Goal: Connect with others: Connect with other users

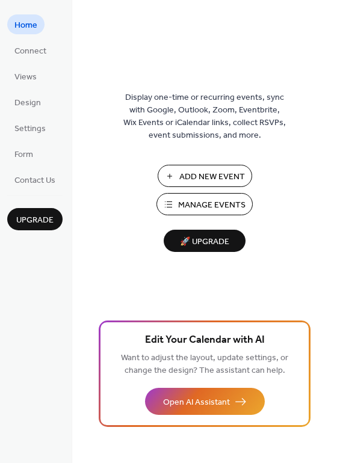
click at [34, 49] on span "Connect" at bounding box center [30, 51] width 32 height 13
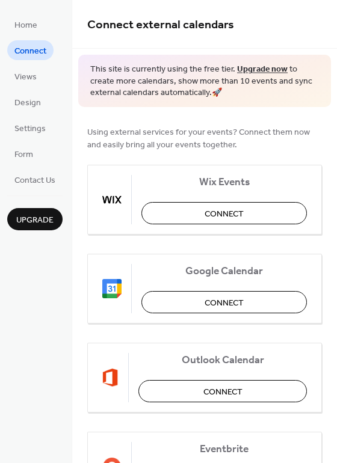
click at [205, 212] on span "Connect" at bounding box center [224, 214] width 39 height 13
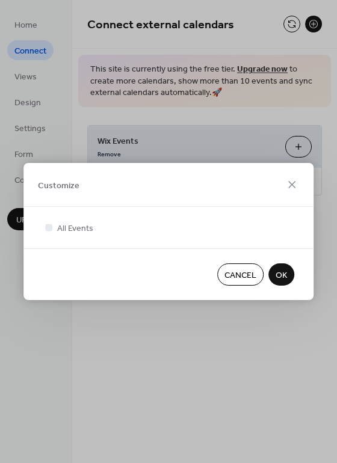
click at [286, 273] on span "OK" at bounding box center [280, 275] width 11 height 13
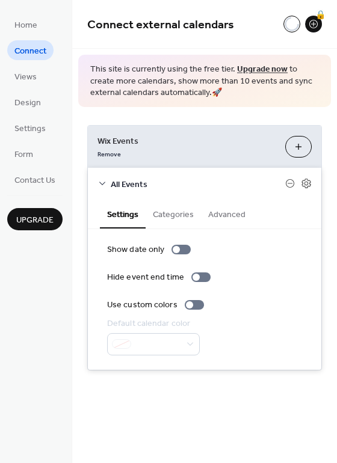
click at [179, 219] on button "Categories" at bounding box center [173, 214] width 55 height 28
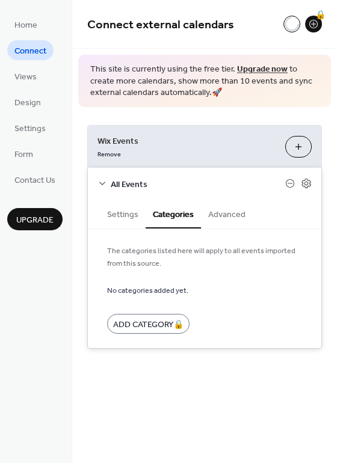
click at [135, 213] on button "Settings" at bounding box center [123, 214] width 46 height 28
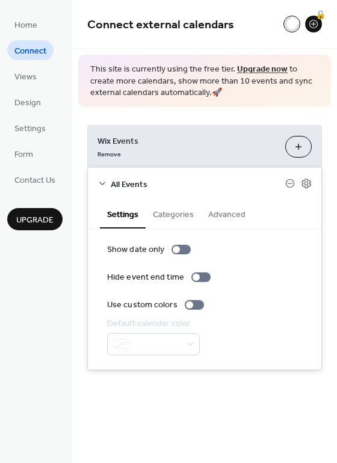
click at [185, 214] on button "Categories" at bounding box center [173, 214] width 55 height 28
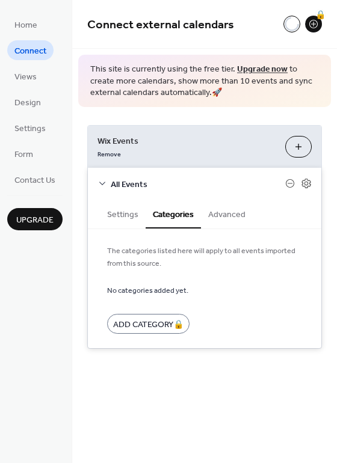
click at [129, 217] on button "Settings" at bounding box center [123, 214] width 46 height 28
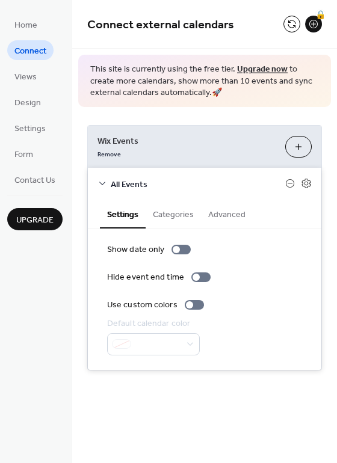
click at [189, 219] on button "Categories" at bounding box center [173, 214] width 55 height 28
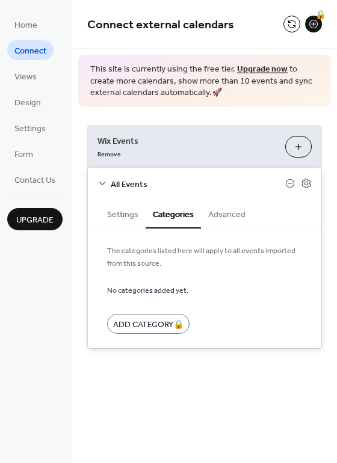
click at [214, 209] on button "Advanced" at bounding box center [227, 214] width 52 height 28
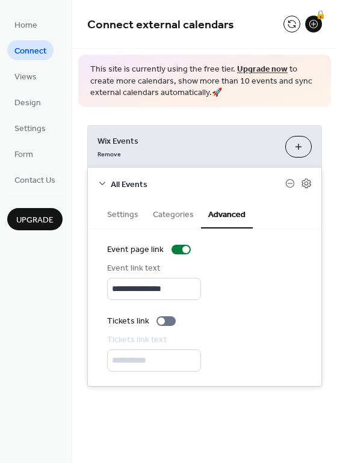
click at [30, 75] on span "Views" at bounding box center [25, 77] width 22 height 13
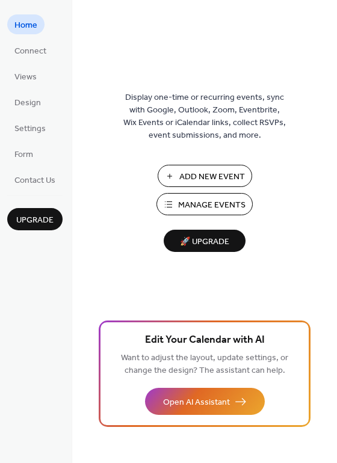
click at [38, 53] on span "Connect" at bounding box center [30, 51] width 32 height 13
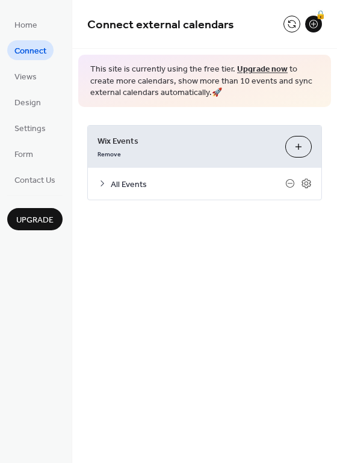
click at [294, 143] on button "Customize" at bounding box center [298, 147] width 26 height 22
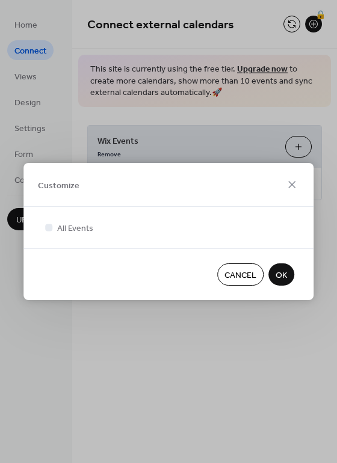
click at [254, 274] on span "Cancel" at bounding box center [240, 275] width 32 height 13
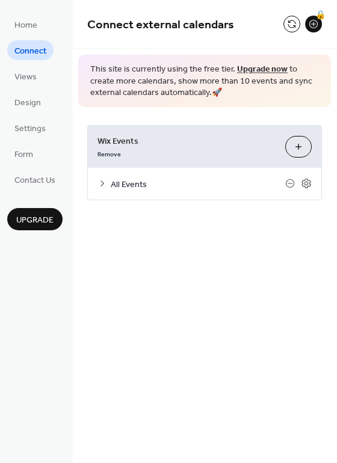
click at [312, 187] on div "All Events" at bounding box center [204, 184] width 233 height 32
click at [306, 183] on icon at bounding box center [306, 183] width 11 height 11
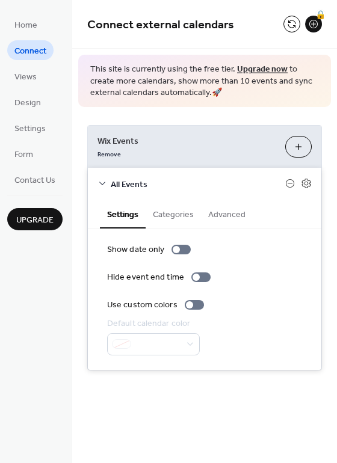
click at [169, 223] on button "Categories" at bounding box center [173, 214] width 55 height 28
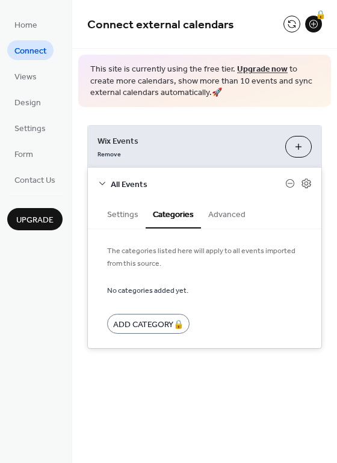
click at [120, 219] on button "Settings" at bounding box center [123, 214] width 46 height 28
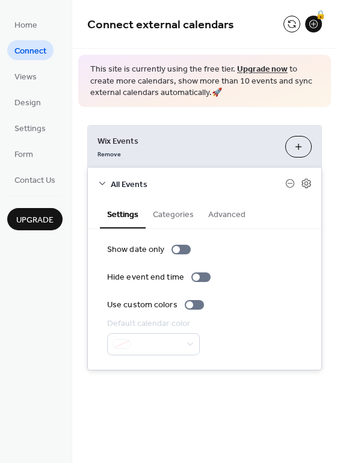
click at [224, 211] on button "Advanced" at bounding box center [227, 214] width 52 height 28
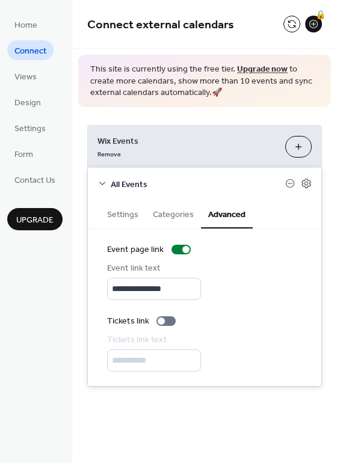
click at [306, 182] on icon at bounding box center [306, 184] width 4 height 4
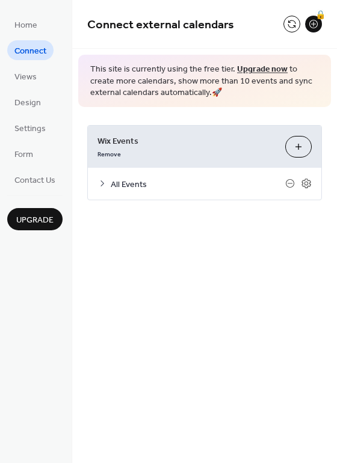
click at [26, 29] on span "Home" at bounding box center [25, 25] width 23 height 13
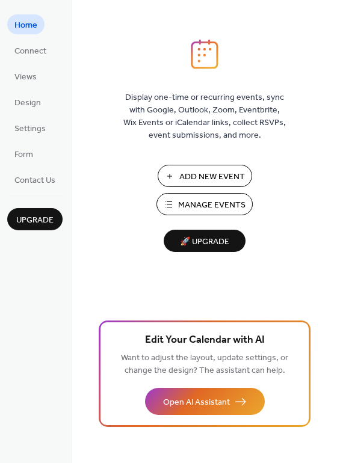
click at [201, 201] on span "Manage Events" at bounding box center [211, 205] width 67 height 13
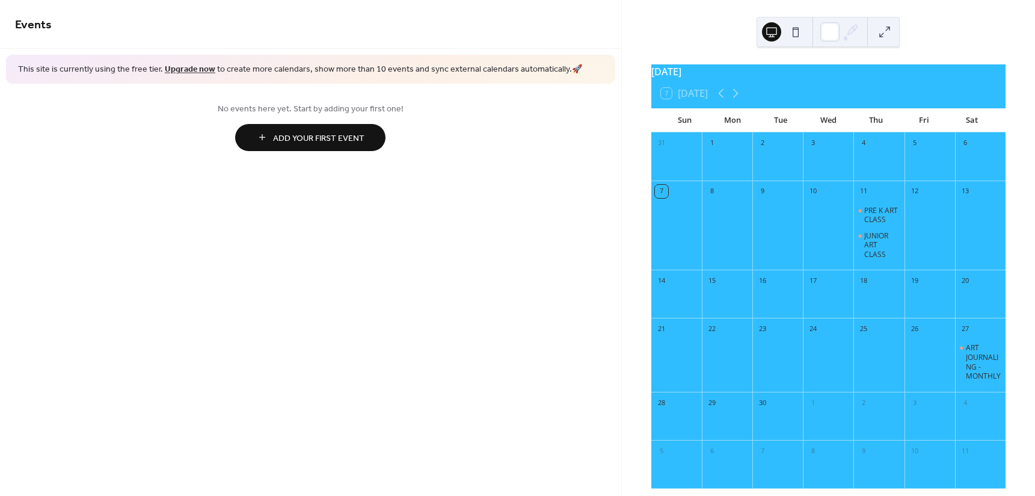
click at [1024, 306] on div "September 2025 7 Today Sun Mon Tue Wed Thu Fri Sat 31 1 2 3 4 5 6 7 8 9 10 11 P…" at bounding box center [828, 248] width 413 height 496
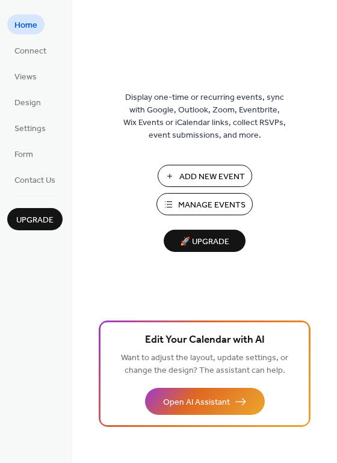
click at [38, 49] on span "Connect" at bounding box center [30, 51] width 32 height 13
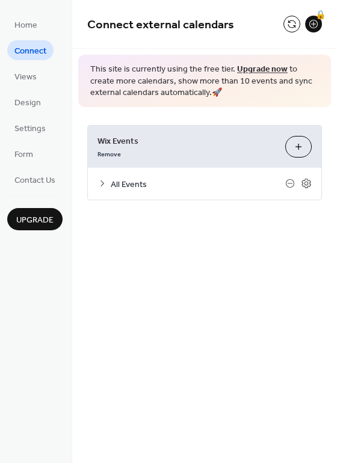
click at [114, 153] on link "Remove" at bounding box center [108, 153] width 23 height 13
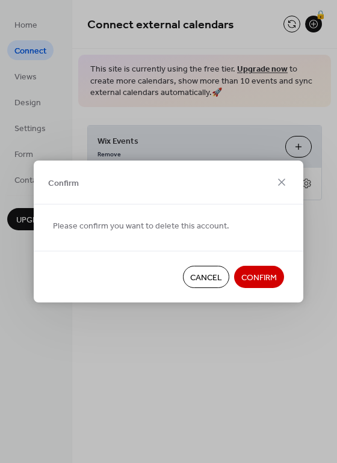
click at [218, 280] on span "Cancel" at bounding box center [206, 278] width 32 height 13
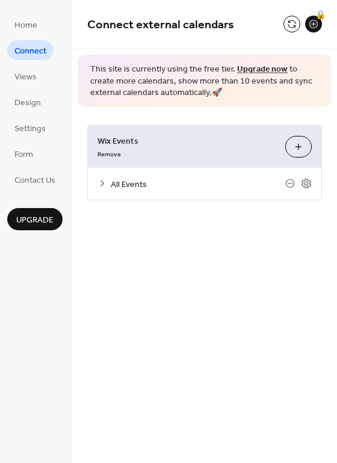
click at [293, 138] on button "Customize" at bounding box center [298, 147] width 26 height 22
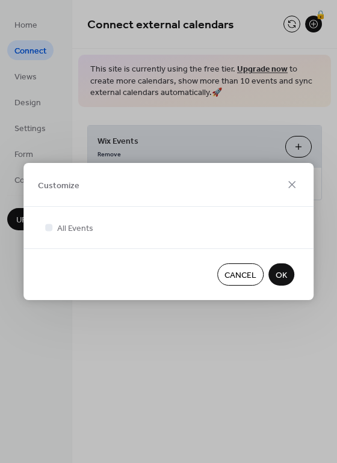
click at [283, 274] on span "OK" at bounding box center [280, 275] width 11 height 13
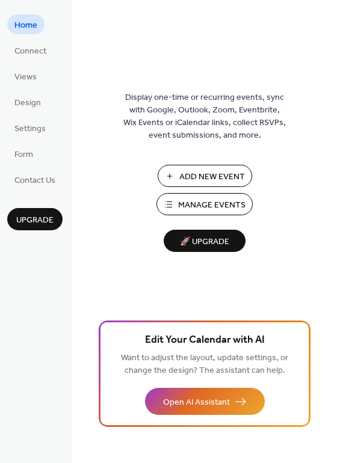
click at [41, 58] on span "Connect" at bounding box center [30, 51] width 32 height 13
